Goal: Navigation & Orientation: Find specific page/section

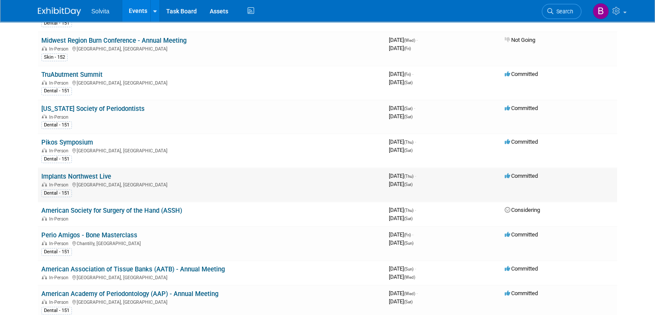
scroll to position [172, 0]
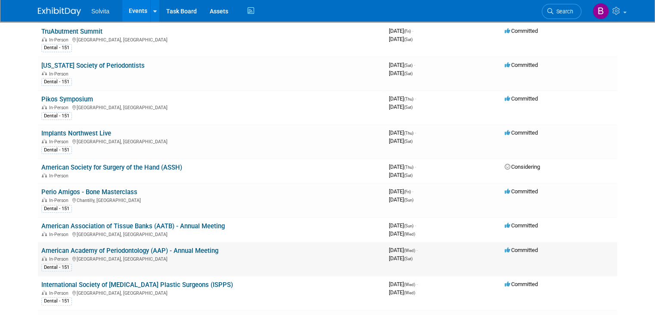
click at [159, 246] on link "American Academy of Periodontology (AAP) - Annual Meeting" at bounding box center [129, 250] width 177 height 8
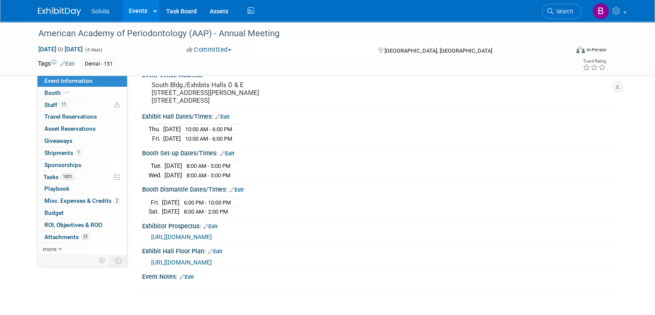
scroll to position [86, 0]
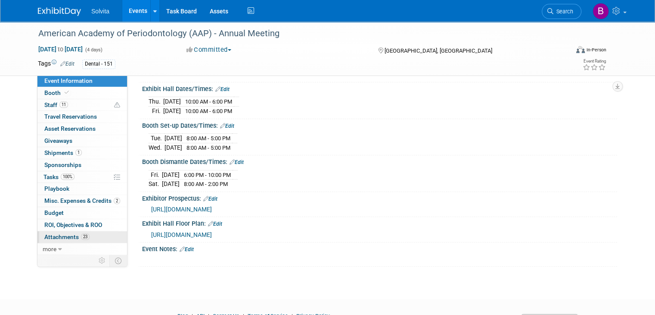
click at [61, 237] on span "Attachments 23" at bounding box center [66, 236] width 45 height 7
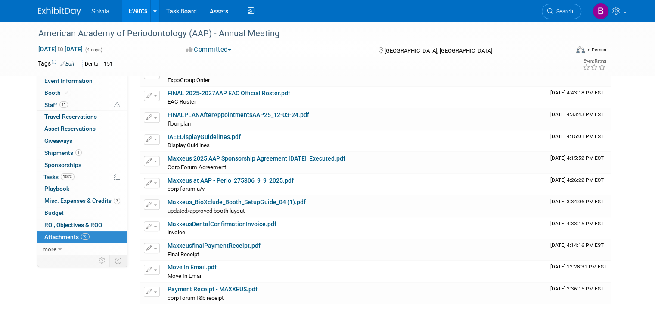
scroll to position [345, 0]
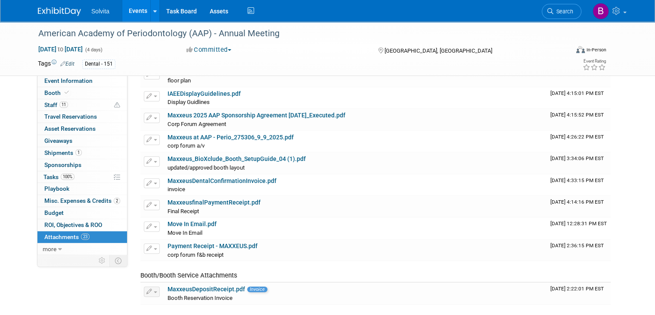
click at [58, 200] on span "Misc. Expenses & Credits 2" at bounding box center [82, 200] width 76 height 7
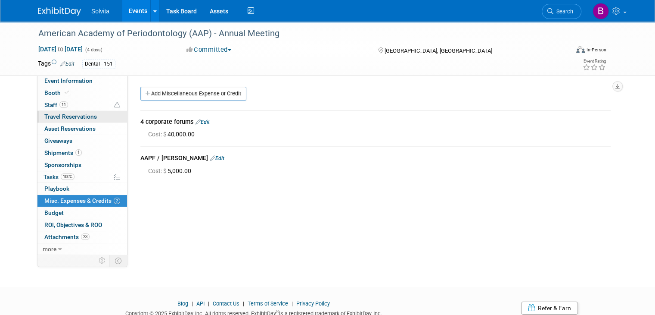
click at [62, 117] on span "Travel Reservations 0" at bounding box center [70, 116] width 53 height 7
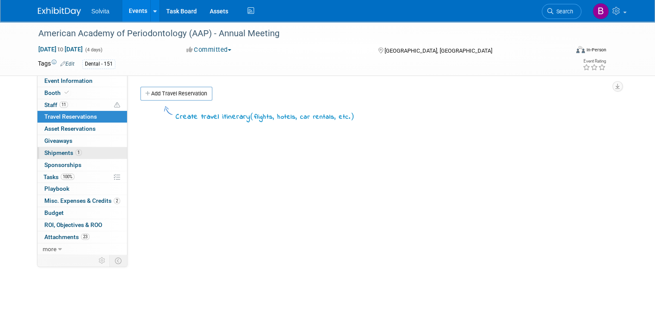
click at [56, 150] on span "Shipments 1" at bounding box center [62, 152] width 37 height 7
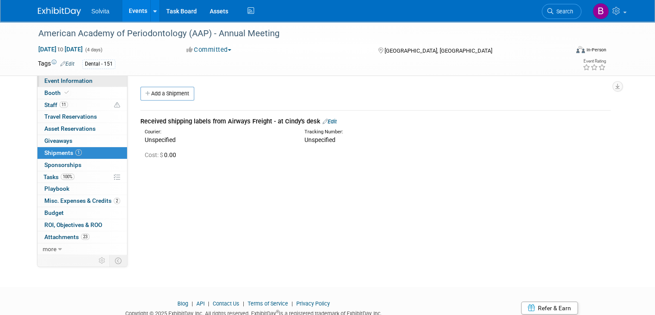
click at [69, 84] on span "Event Information" at bounding box center [68, 80] width 48 height 7
